Goal: Navigation & Orientation: Find specific page/section

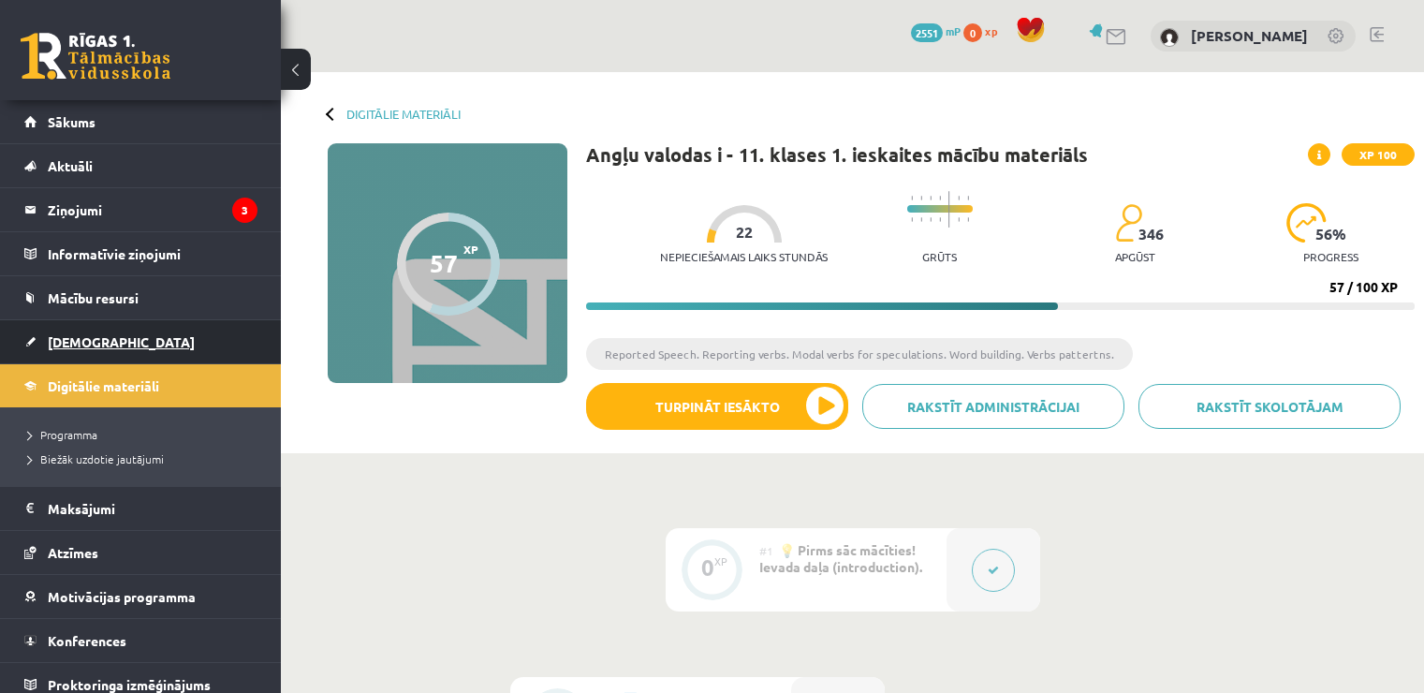
scroll to position [1311, 0]
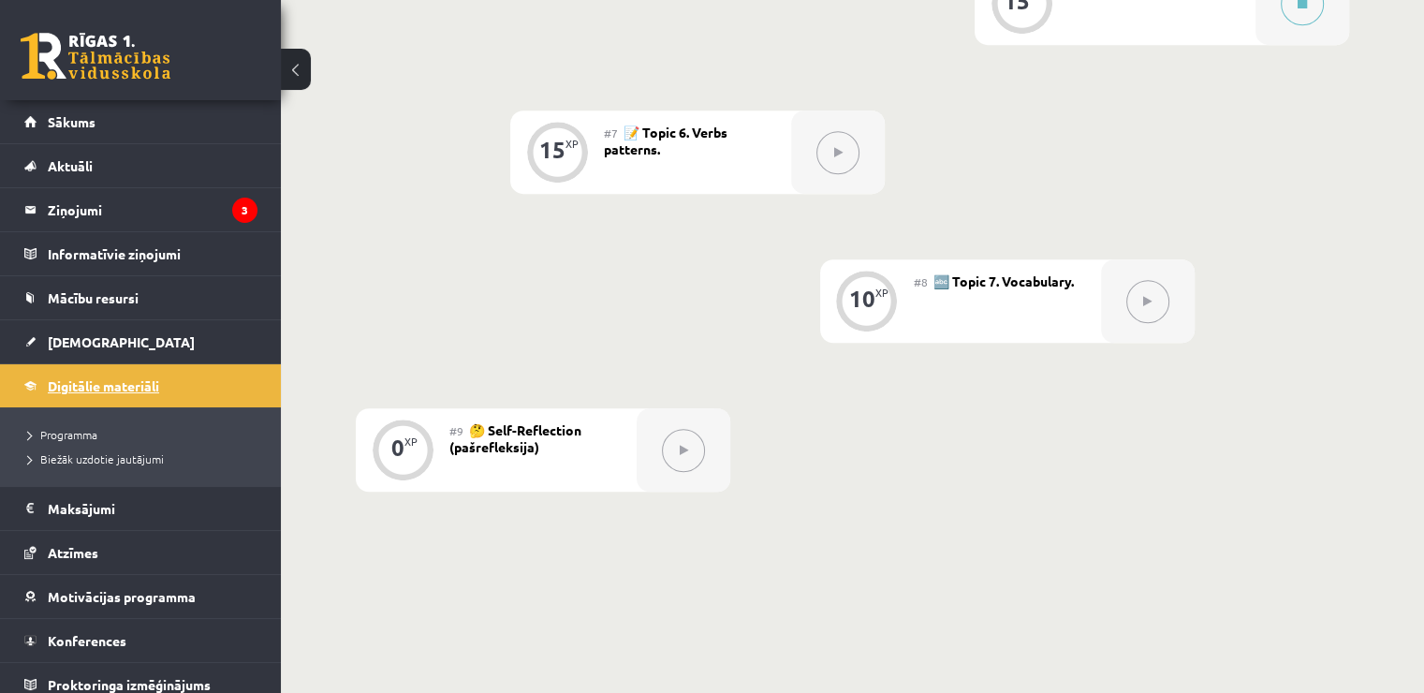
click at [107, 399] on link "Digitālie materiāli" at bounding box center [140, 385] width 233 height 43
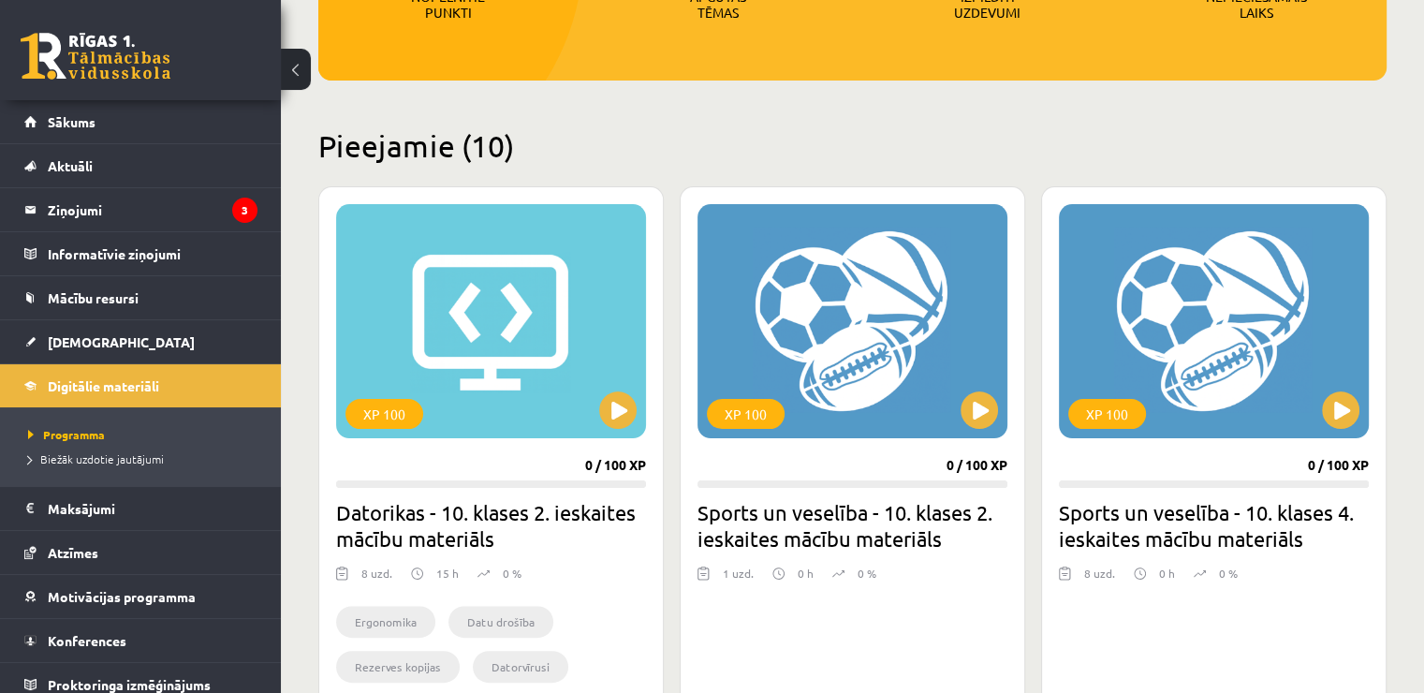
scroll to position [375, 0]
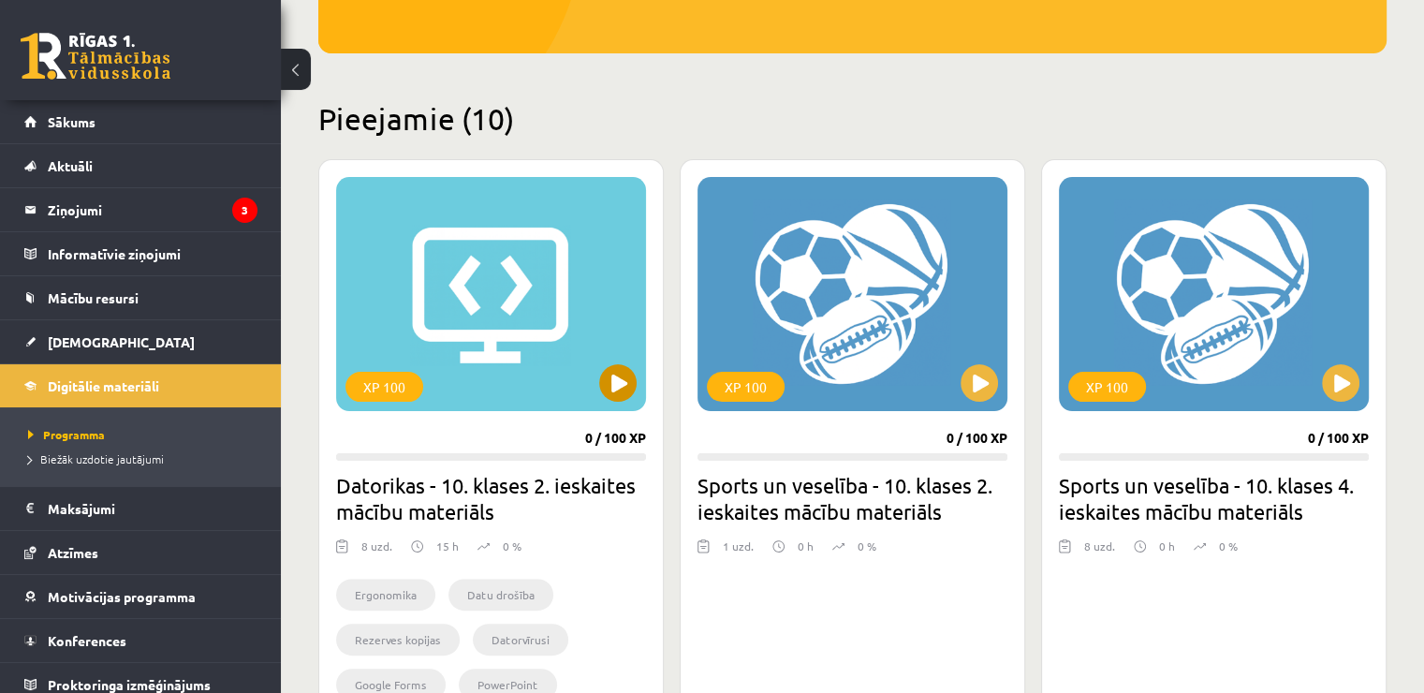
click at [542, 384] on div "XP 100" at bounding box center [491, 294] width 310 height 234
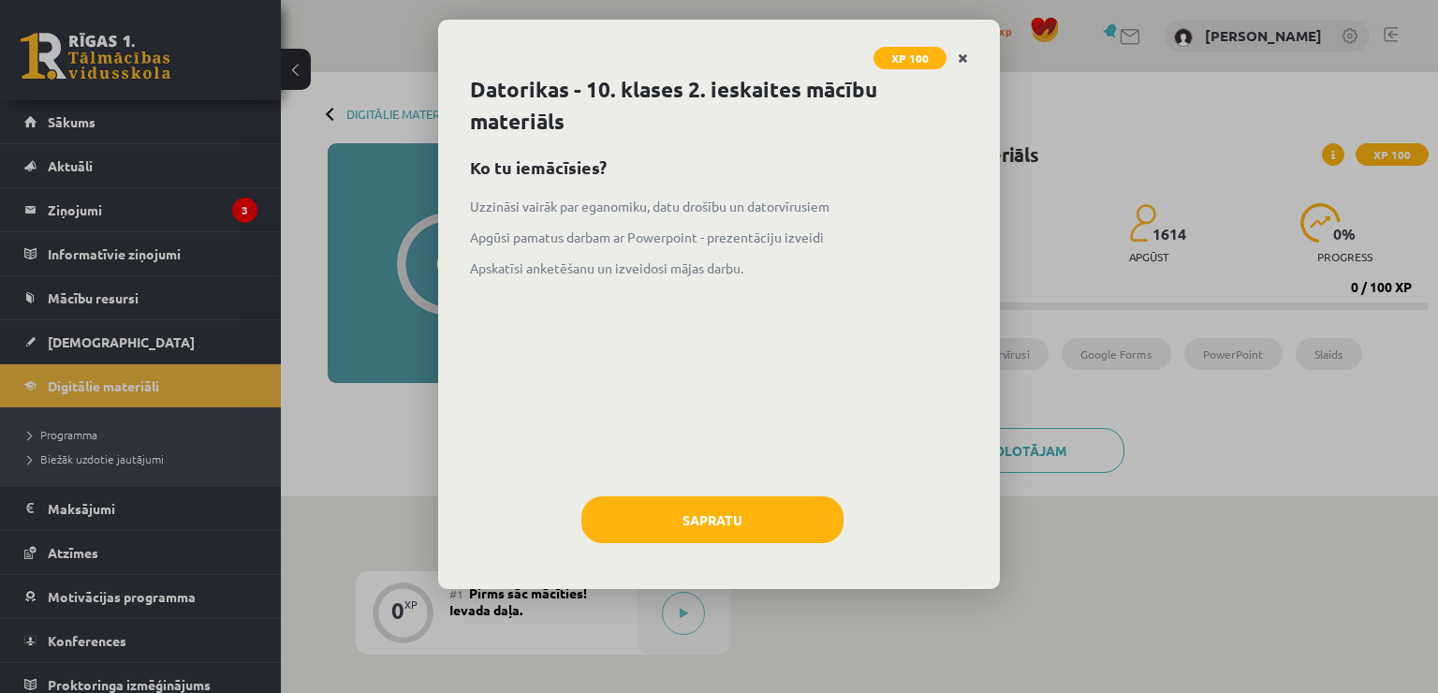
click at [963, 55] on icon "Close" at bounding box center [963, 58] width 10 height 13
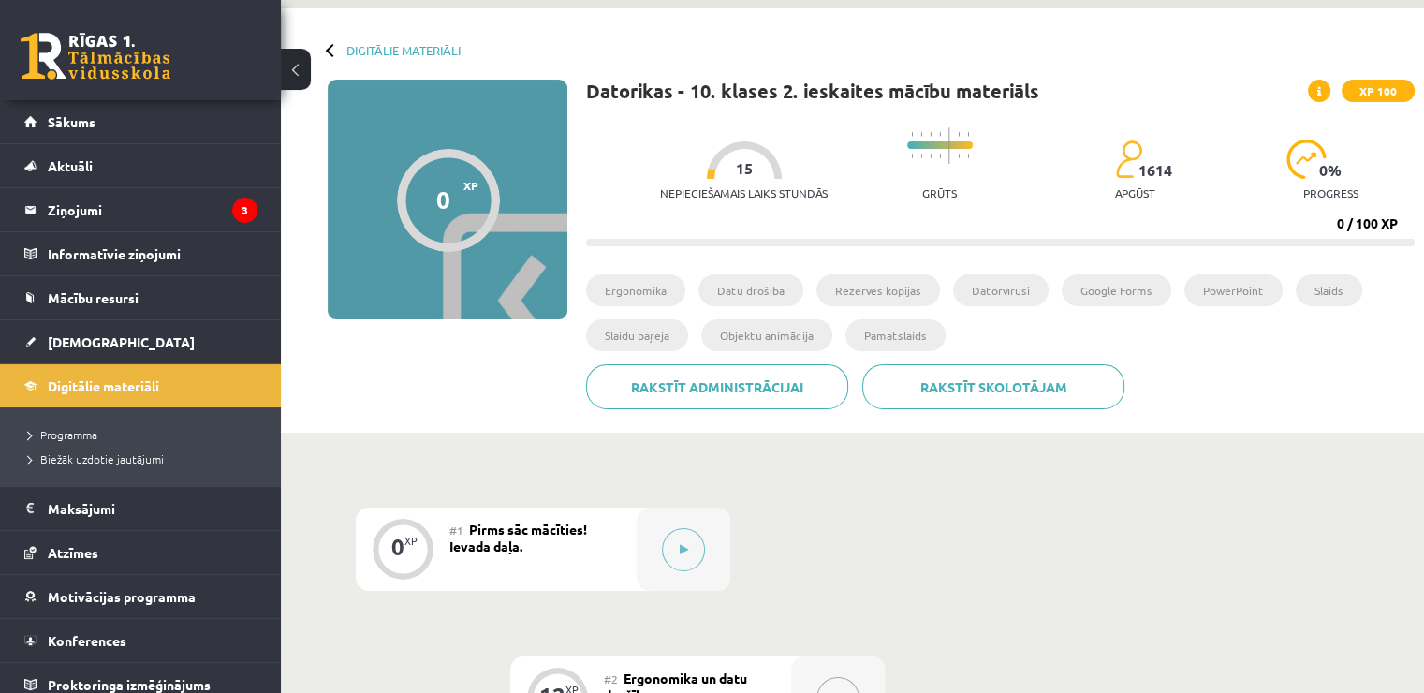
scroll to position [21, 0]
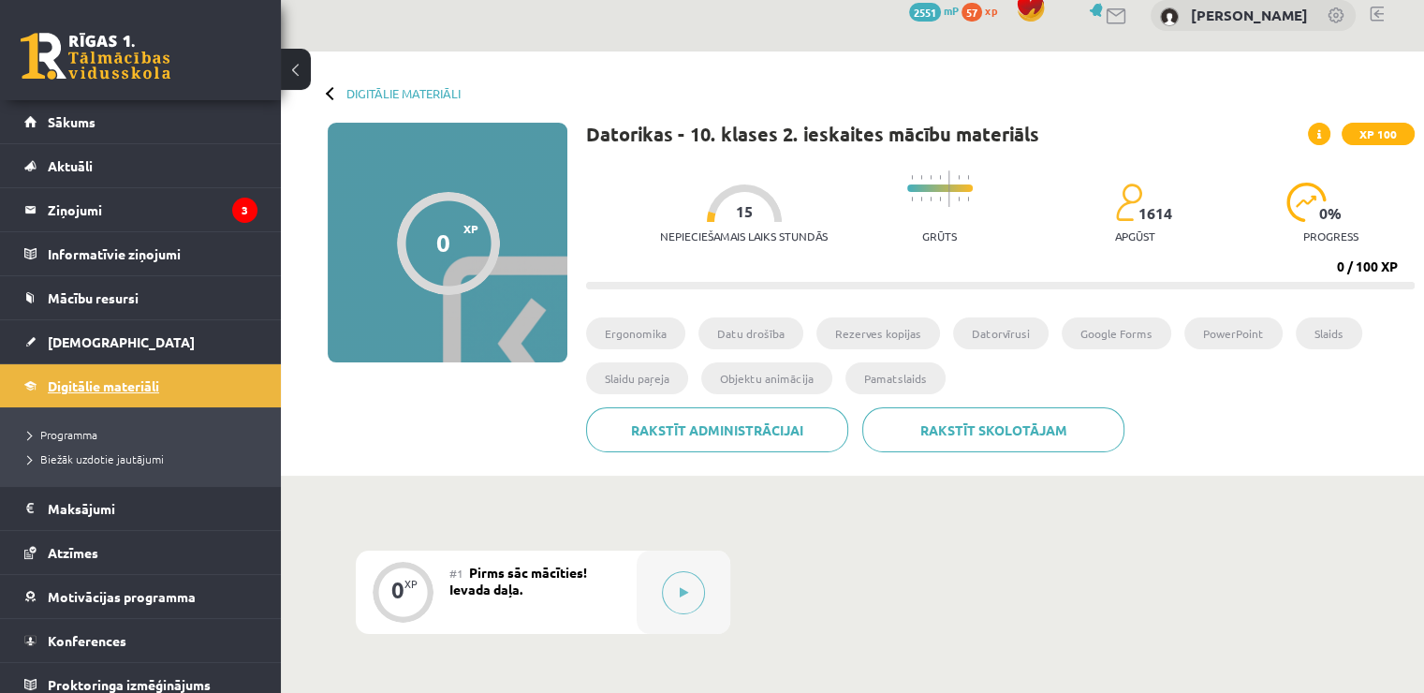
click at [105, 386] on span "Digitālie materiāli" at bounding box center [103, 385] width 111 height 17
